Goal: Task Accomplishment & Management: Manage account settings

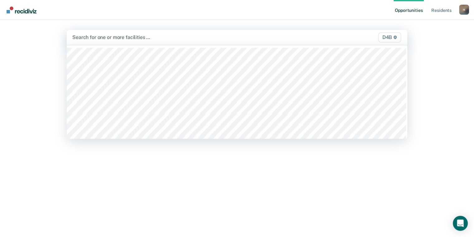
click at [391, 40] on span "D4B" at bounding box center [389, 37] width 23 height 10
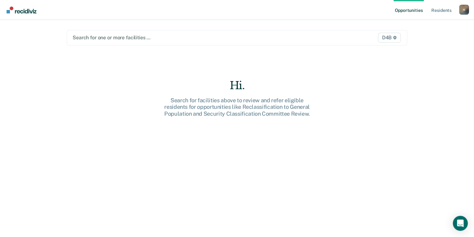
click at [255, 207] on div "Hi. Search for facilities above to review and refer eligible residents for oppo…" at bounding box center [237, 162] width 340 height 167
click at [462, 11] on div "H" at bounding box center [464, 10] width 10 height 10
click at [440, 22] on div "Opportunities Resident s HoffmanC7@michigan.gov H Profile How it works Log Out …" at bounding box center [237, 118] width 474 height 237
click at [465, 11] on div "H" at bounding box center [464, 10] width 10 height 10
click at [416, 25] on link "Profile" at bounding box center [439, 25] width 50 height 5
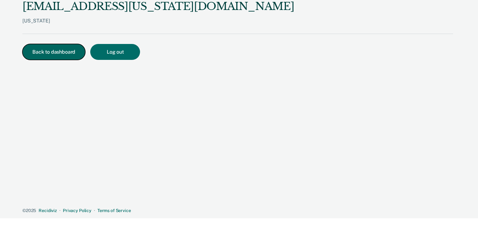
click at [62, 52] on button "Back to dashboard" at bounding box center [53, 52] width 63 height 16
